Goal: Information Seeking & Learning: Find specific page/section

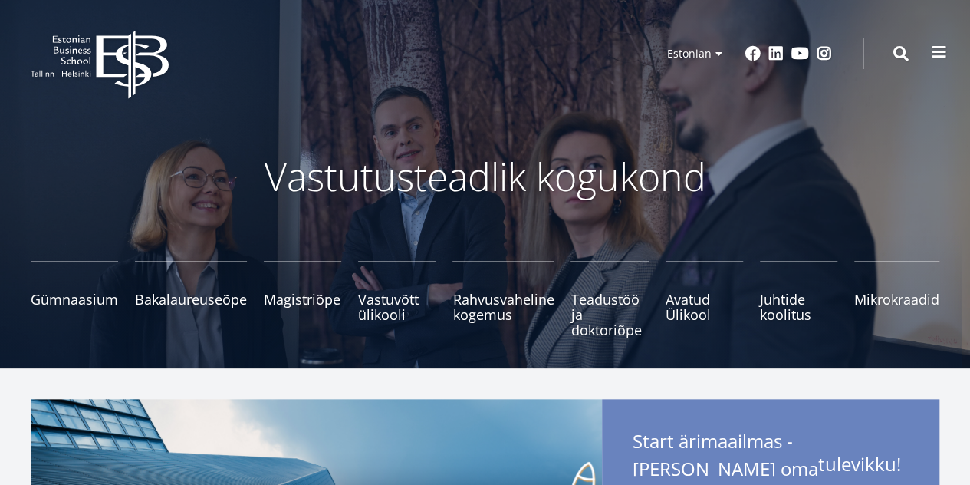
click at [947, 55] on button at bounding box center [939, 52] width 31 height 31
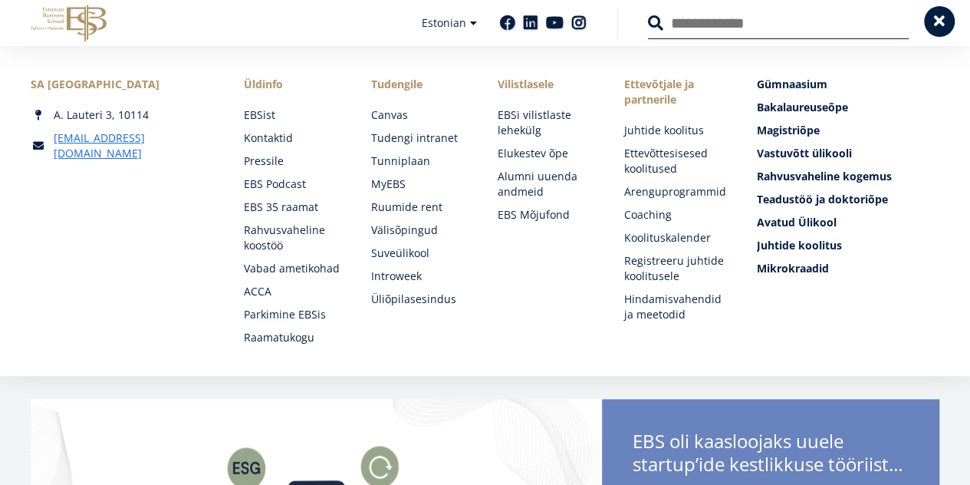
click at [940, 23] on span at bounding box center [939, 21] width 15 height 15
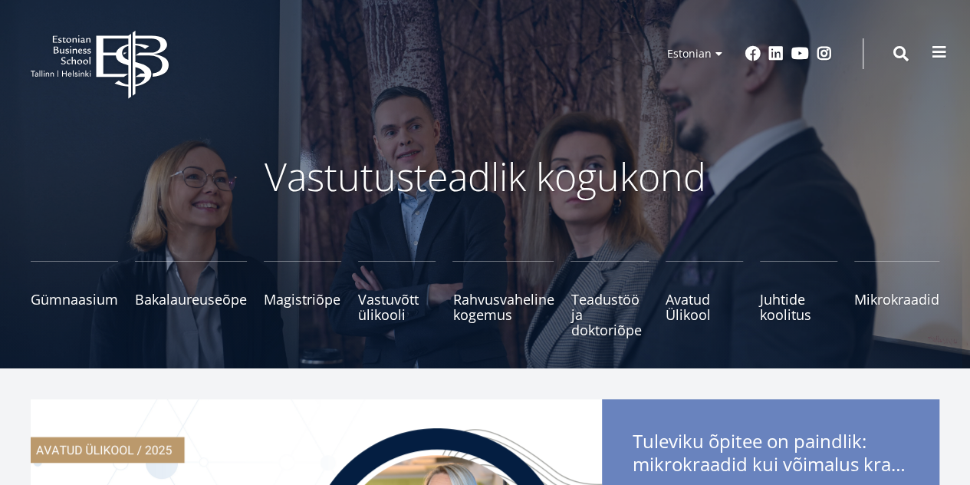
click at [926, 63] on div "EBS Logo Created with Sketch. Kasutaja konto menüü Admin Estonian Estonian Engl…" at bounding box center [485, 54] width 970 height 46
click at [937, 59] on span at bounding box center [939, 51] width 15 height 15
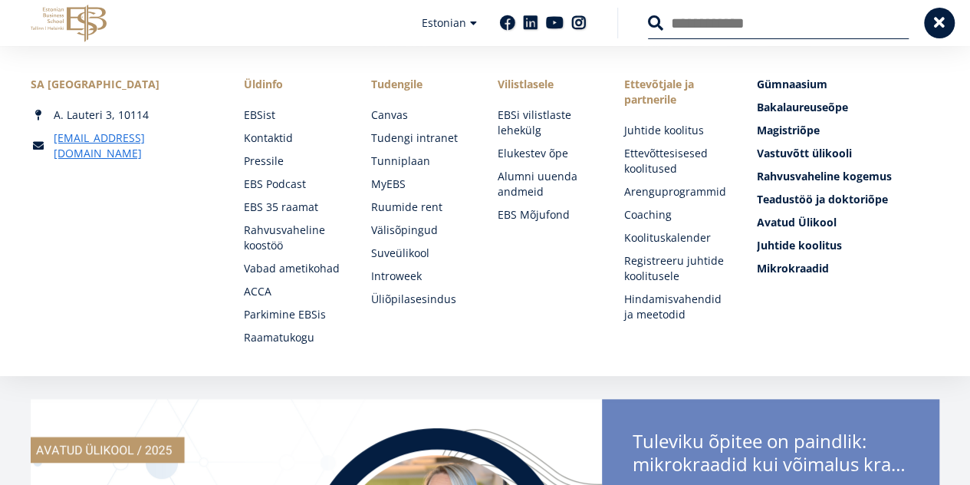
click at [791, 21] on input "Otsing" at bounding box center [778, 23] width 261 height 32
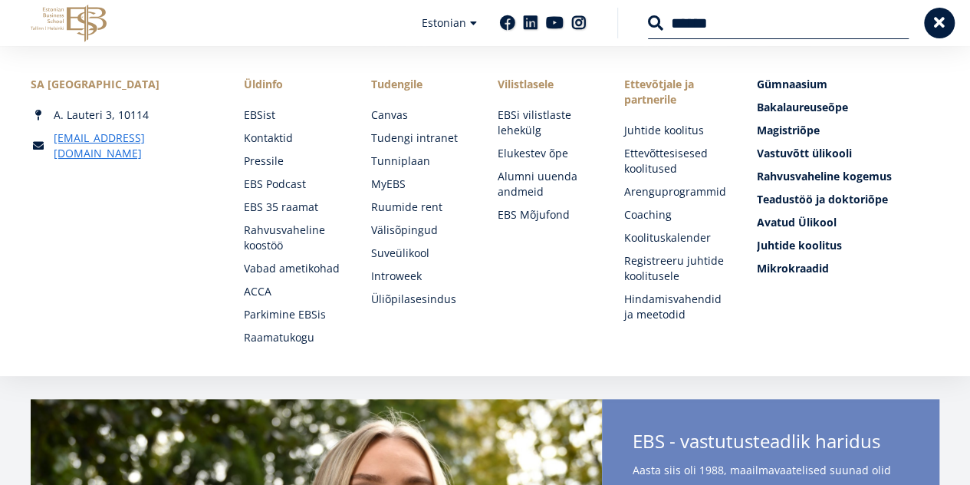
type input "******"
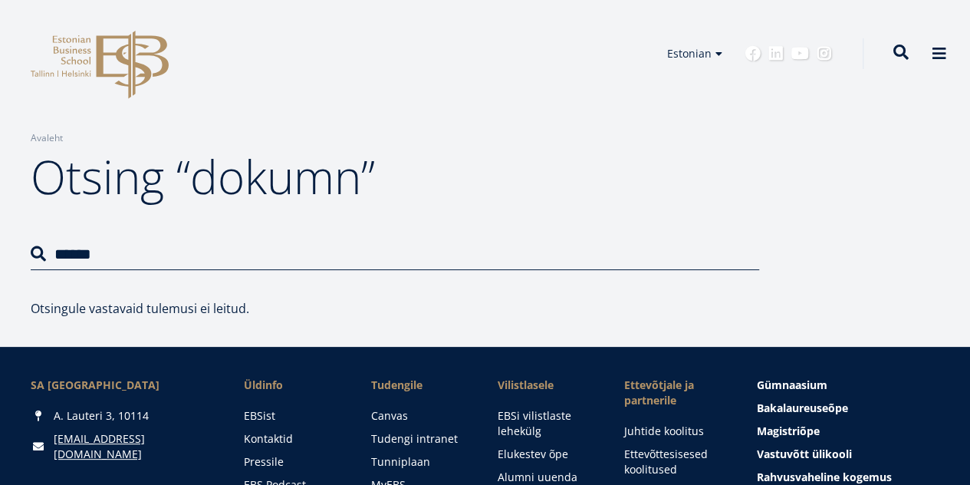
click at [905, 56] on span at bounding box center [900, 51] width 15 height 15
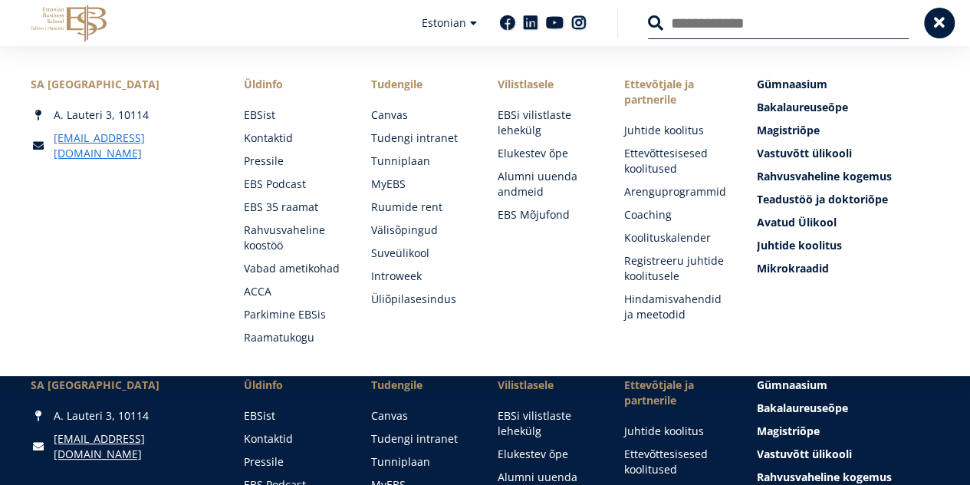
click at [648, 15] on button at bounding box center [655, 22] width 15 height 15
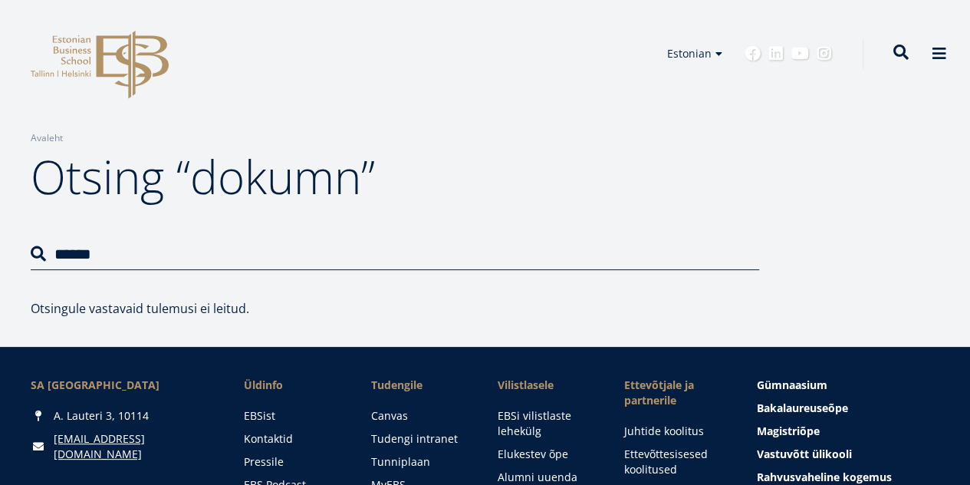
click at [900, 59] on span at bounding box center [900, 51] width 15 height 15
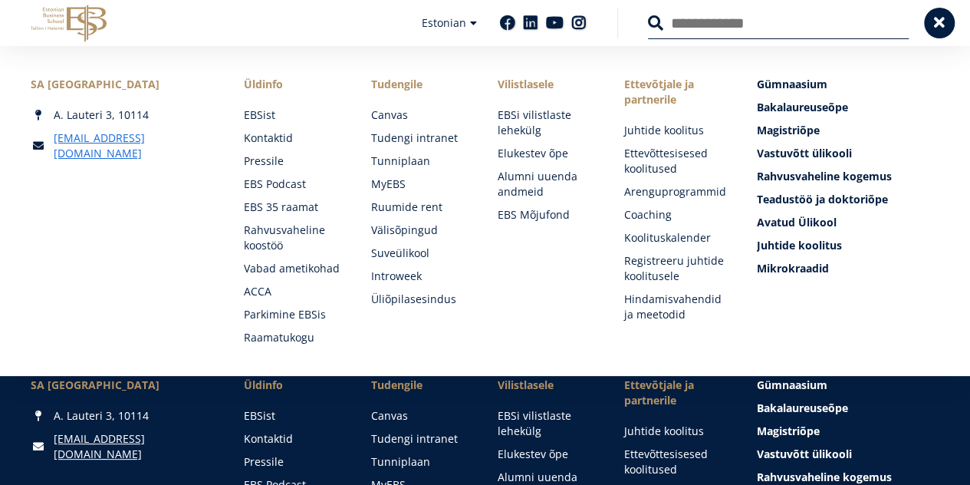
click at [811, 31] on input "Otsing" at bounding box center [778, 23] width 261 height 32
type input "*******"
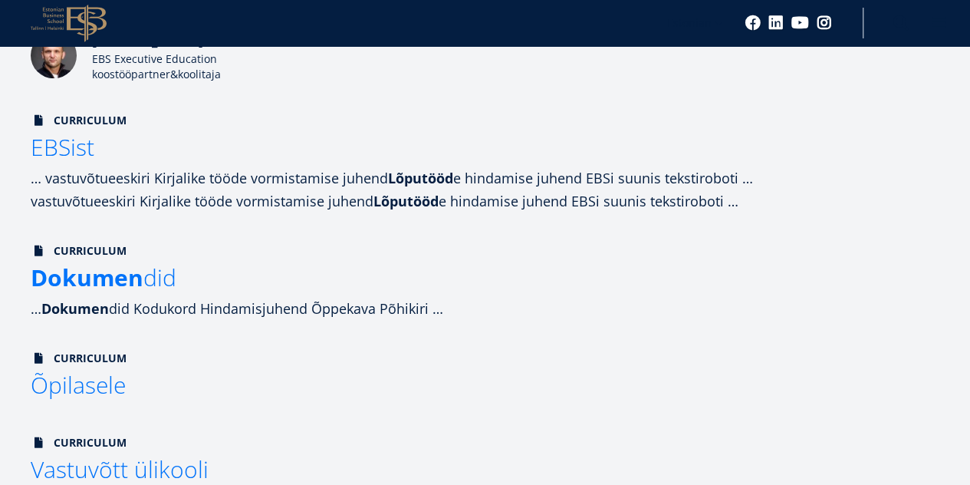
scroll to position [388, 0]
click at [137, 292] on strong "Dokumen" at bounding box center [90, 276] width 113 height 31
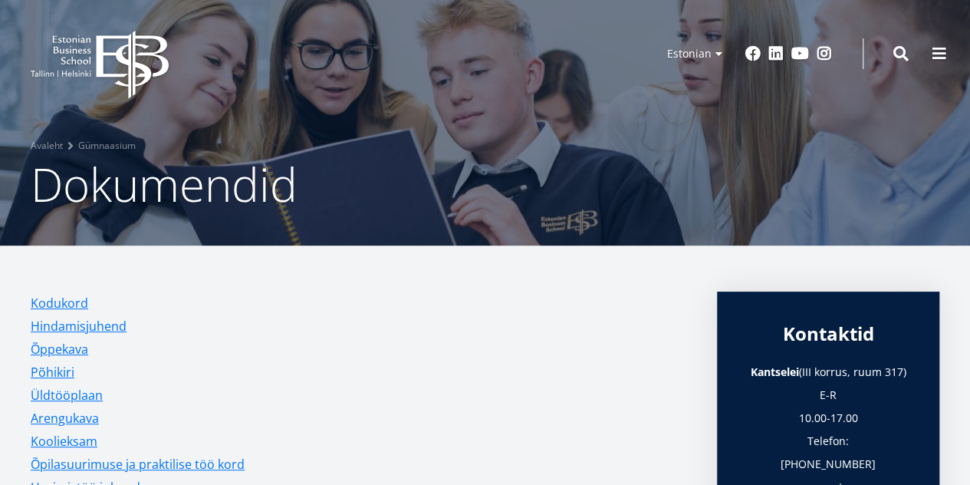
scroll to position [36, 0]
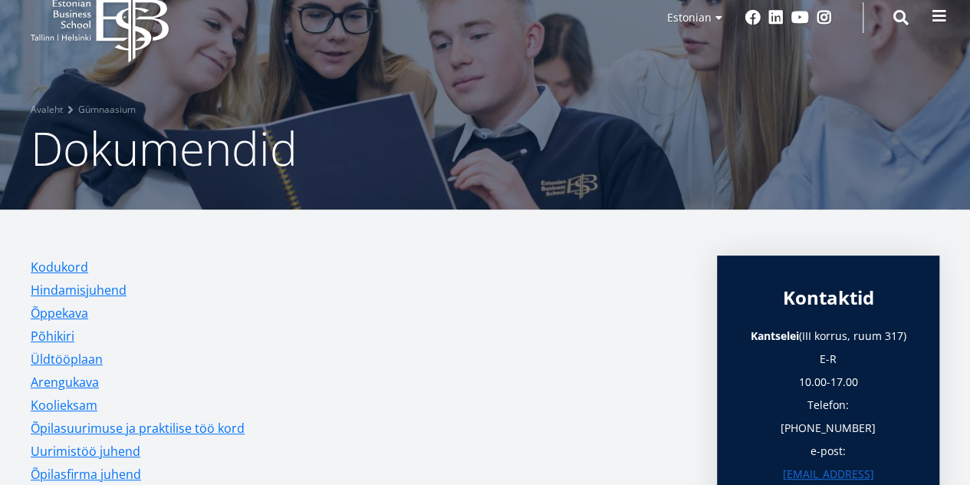
click at [932, 13] on span at bounding box center [939, 15] width 15 height 15
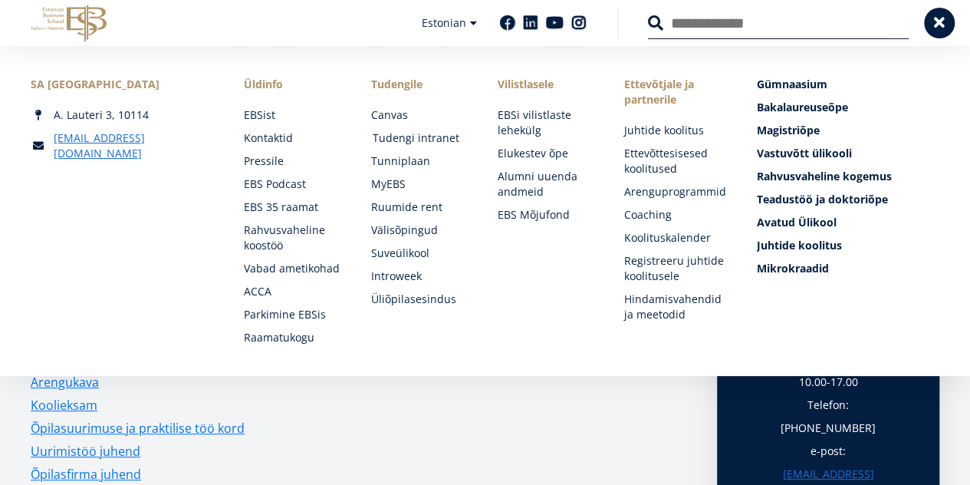
click at [416, 144] on link "Tudengi intranet" at bounding box center [420, 137] width 96 height 15
